Goal: Task Accomplishment & Management: Manage account settings

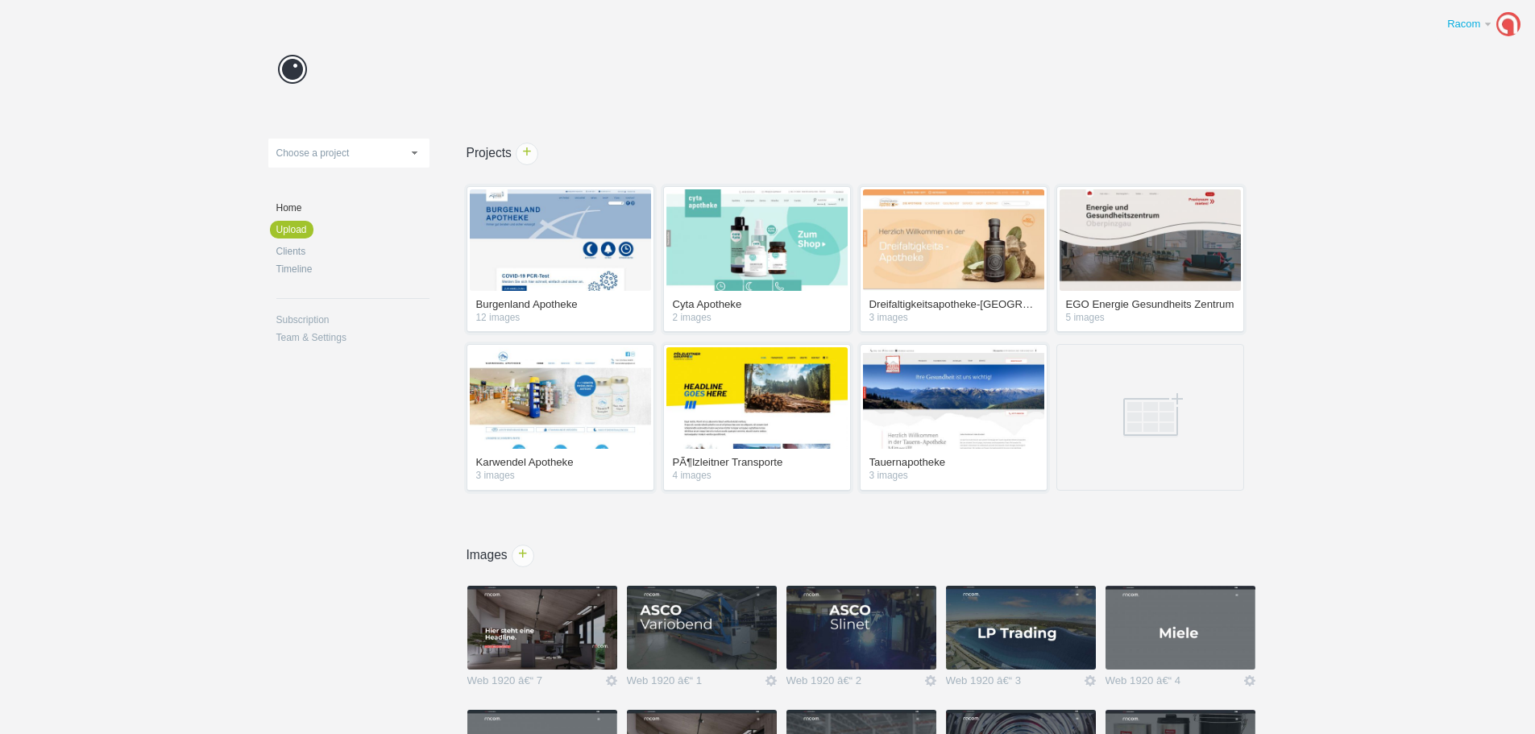
click at [1491, 30] on link "Racom" at bounding box center [1481, 24] width 92 height 32
click at [310, 319] on link "Subscription" at bounding box center [352, 320] width 153 height 10
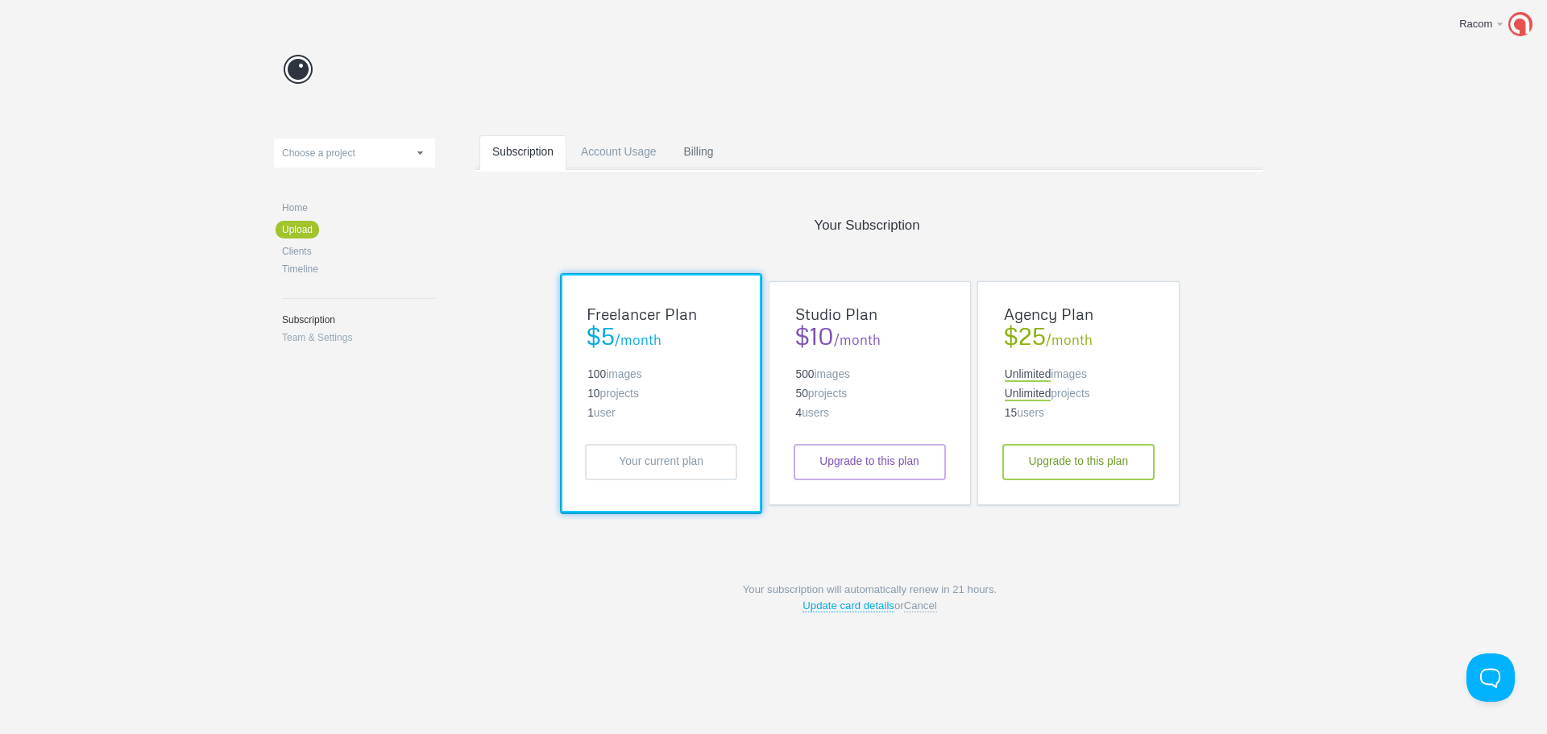
click at [690, 151] on link "Billing" at bounding box center [699, 167] width 56 height 64
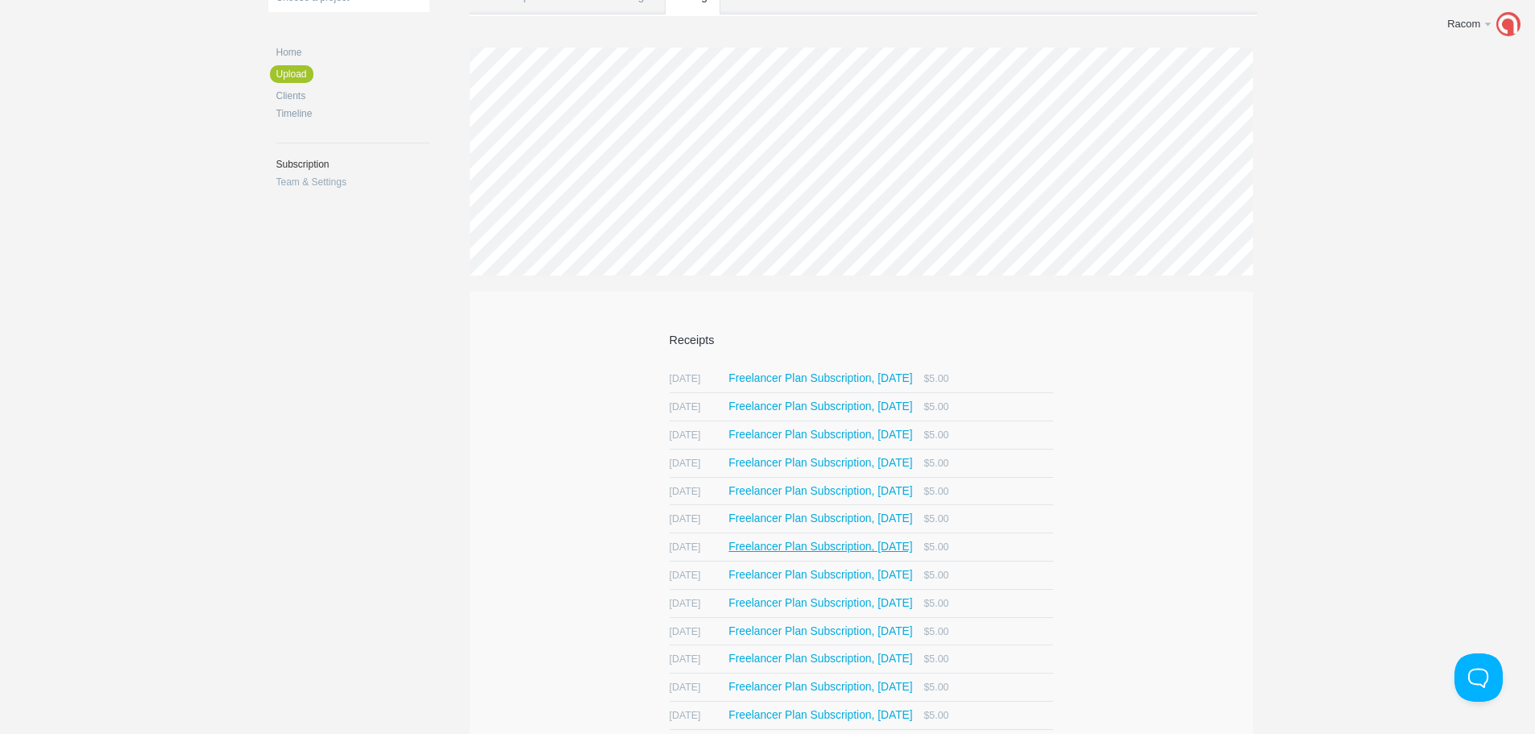
scroll to position [242, 0]
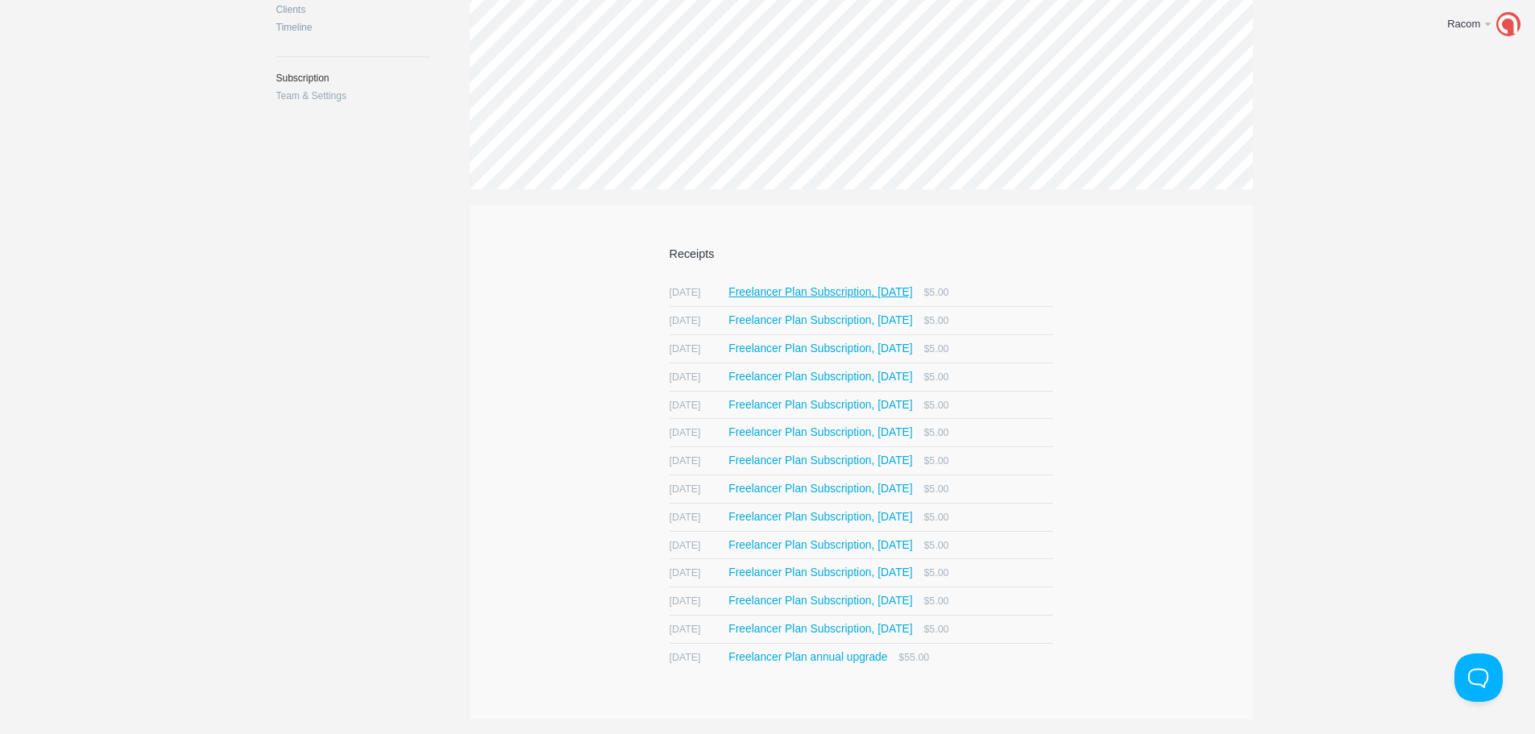
click at [752, 290] on span "Freelancer Plan Subscription, [DATE]" at bounding box center [820, 292] width 184 height 11
